Goal: Find contact information: Find contact information

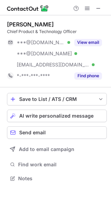
scroll to position [174, 111]
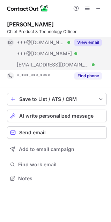
click at [89, 41] on button "View email" at bounding box center [88, 42] width 28 height 7
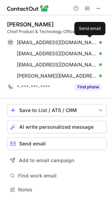
scroll to position [185, 111]
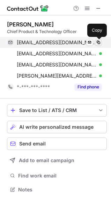
click at [98, 42] on span at bounding box center [99, 43] width 6 height 6
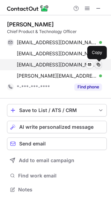
click at [100, 66] on span at bounding box center [99, 65] width 6 height 6
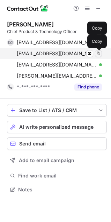
click at [98, 54] on span at bounding box center [99, 54] width 6 height 6
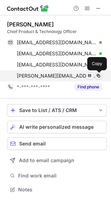
click at [97, 74] on span at bounding box center [99, 76] width 6 height 6
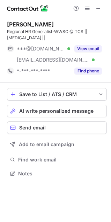
scroll to position [169, 111]
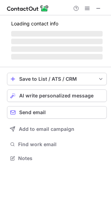
scroll to position [174, 111]
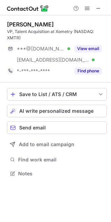
scroll to position [169, 111]
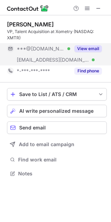
click at [89, 50] on button "View email" at bounding box center [88, 48] width 28 height 7
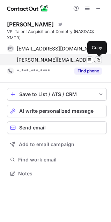
click at [98, 60] on span at bounding box center [99, 60] width 6 height 6
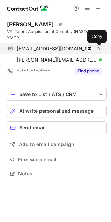
click at [98, 50] on span at bounding box center [99, 49] width 6 height 6
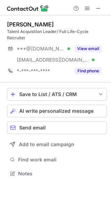
scroll to position [169, 111]
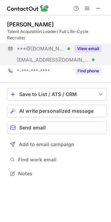
click at [87, 47] on button "View email" at bounding box center [88, 48] width 28 height 7
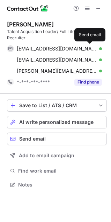
scroll to position [180, 111]
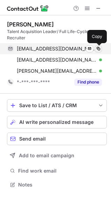
click at [97, 51] on span at bounding box center [99, 49] width 6 height 6
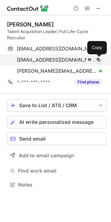
click at [96, 60] on span at bounding box center [99, 60] width 6 height 6
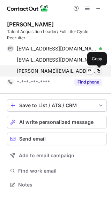
click at [97, 70] on span at bounding box center [99, 71] width 6 height 6
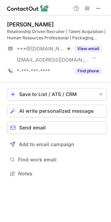
scroll to position [169, 111]
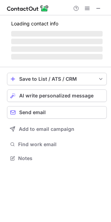
scroll to position [158, 111]
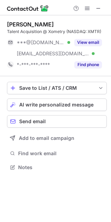
scroll to position [162, 111]
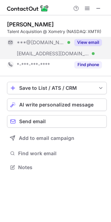
click at [91, 41] on button "View email" at bounding box center [88, 42] width 28 height 7
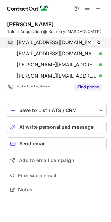
scroll to position [185, 111]
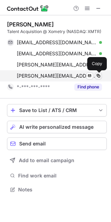
click at [99, 74] on span at bounding box center [99, 76] width 6 height 6
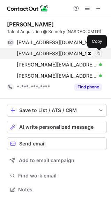
click at [98, 54] on span at bounding box center [99, 54] width 6 height 6
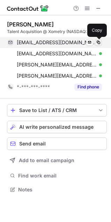
click at [99, 43] on span at bounding box center [99, 43] width 6 height 6
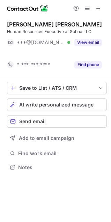
scroll to position [151, 111]
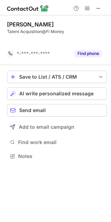
scroll to position [140, 111]
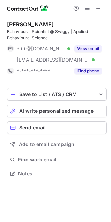
scroll to position [169, 111]
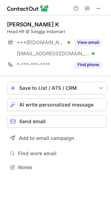
scroll to position [162, 111]
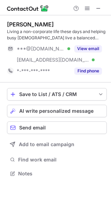
scroll to position [169, 111]
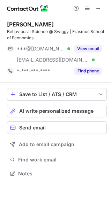
scroll to position [169, 111]
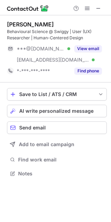
scroll to position [169, 111]
